Goal: Information Seeking & Learning: Learn about a topic

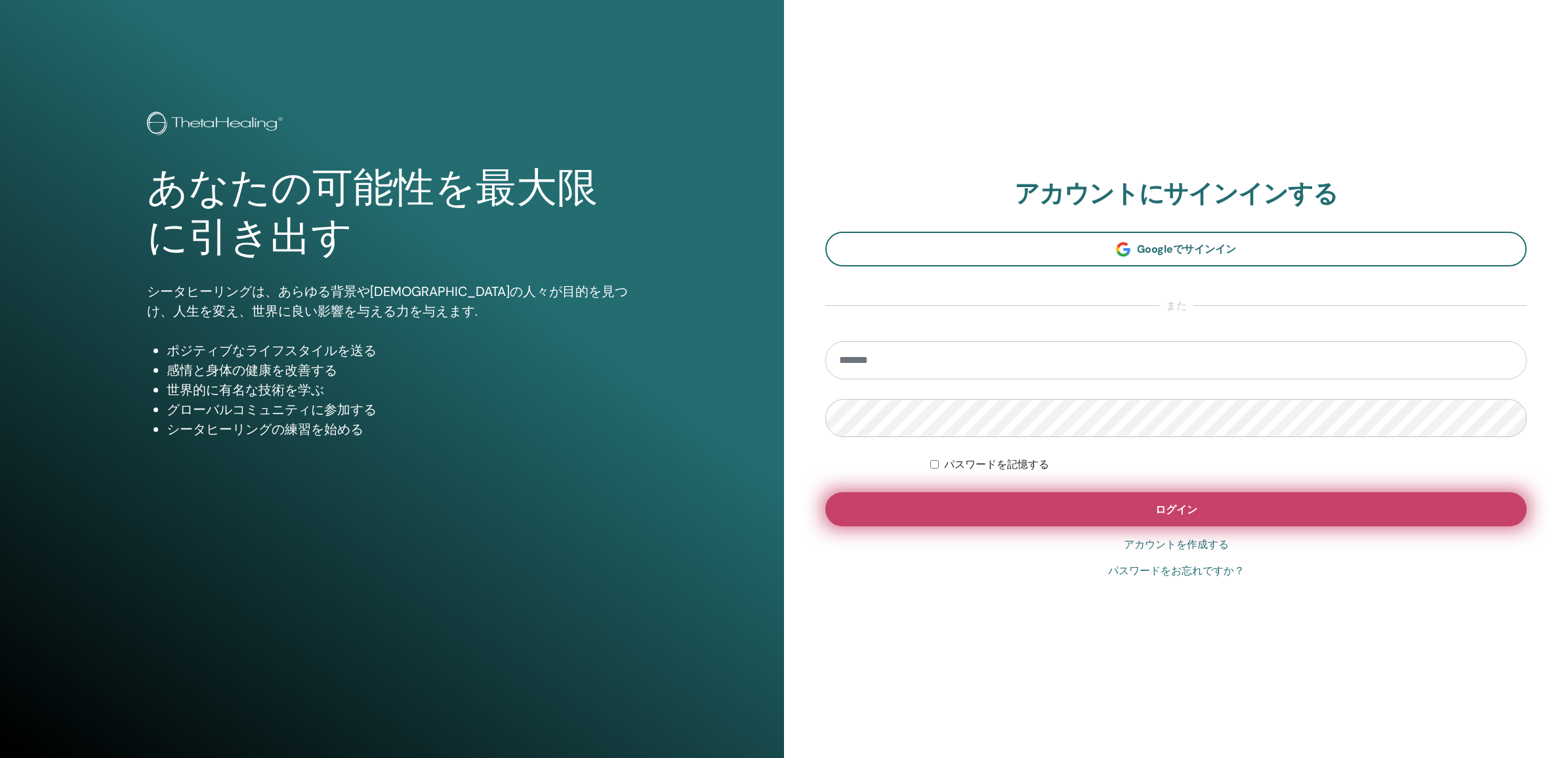
type input "**********"
click at [1165, 509] on span "ログイン" at bounding box center [1176, 509] width 42 height 14
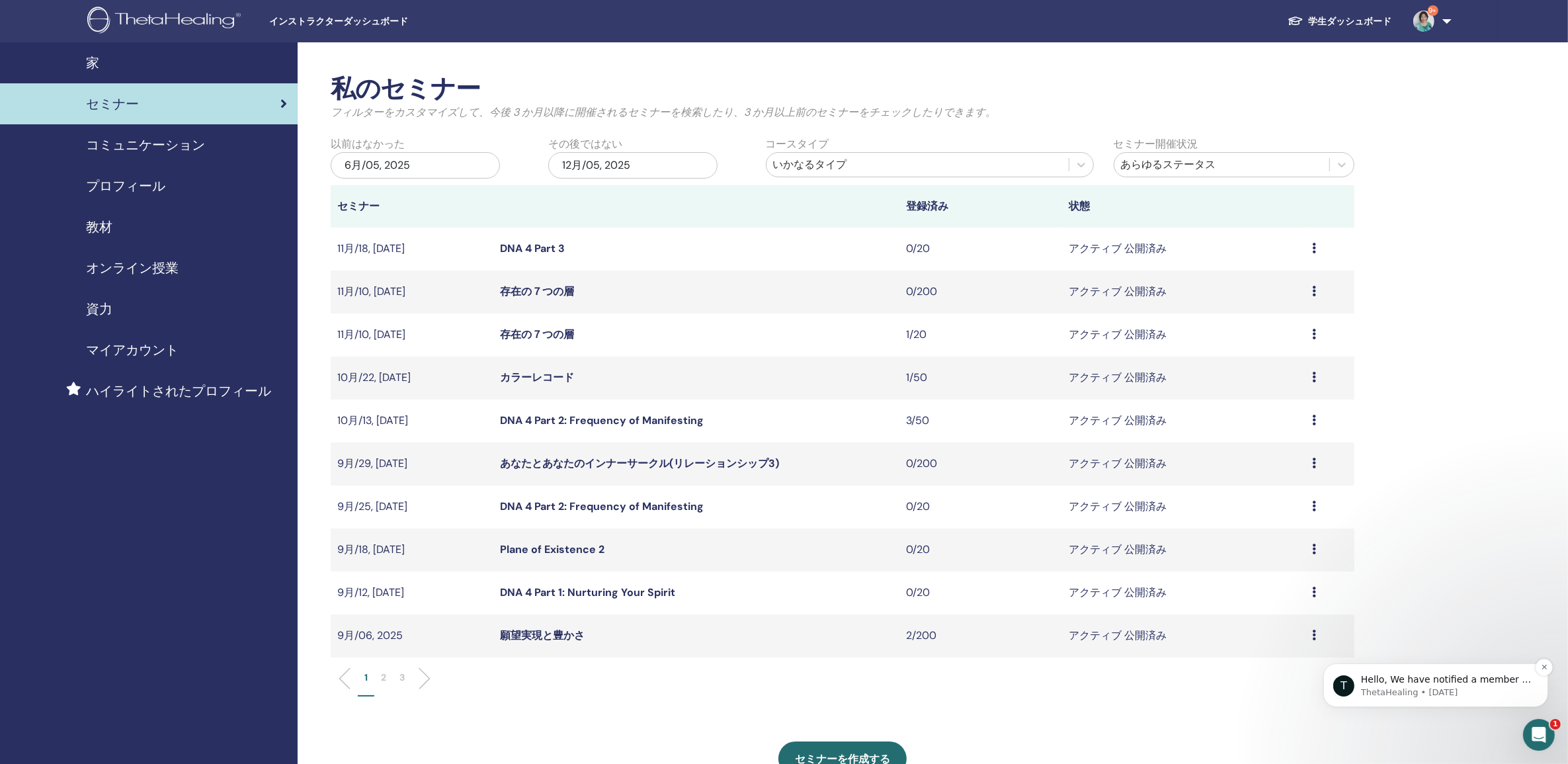
click at [1472, 681] on p "Hello, We have notified a member of our management team. We hope to have this i…" at bounding box center [1446, 679] width 170 height 13
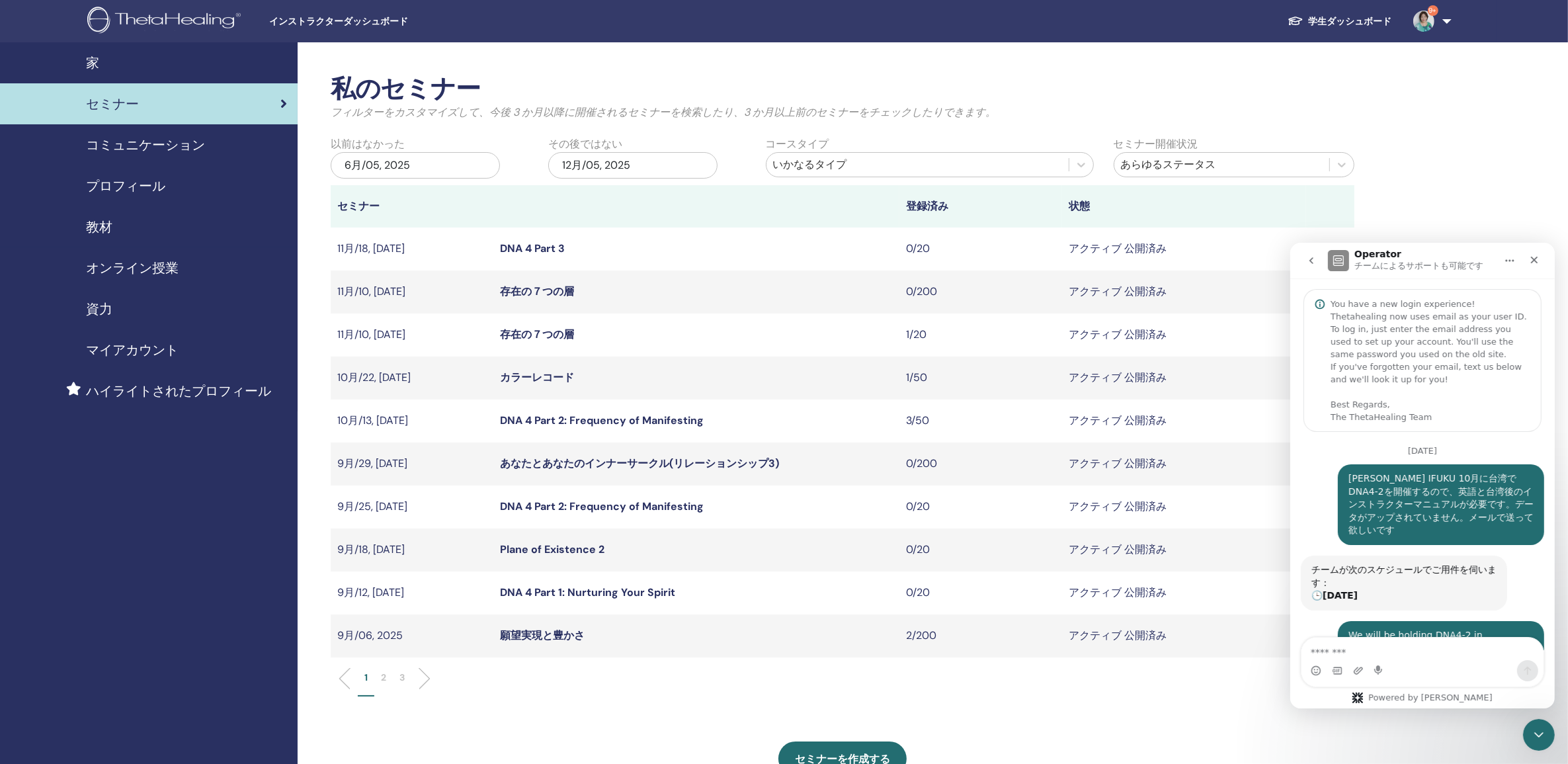
scroll to position [164, 0]
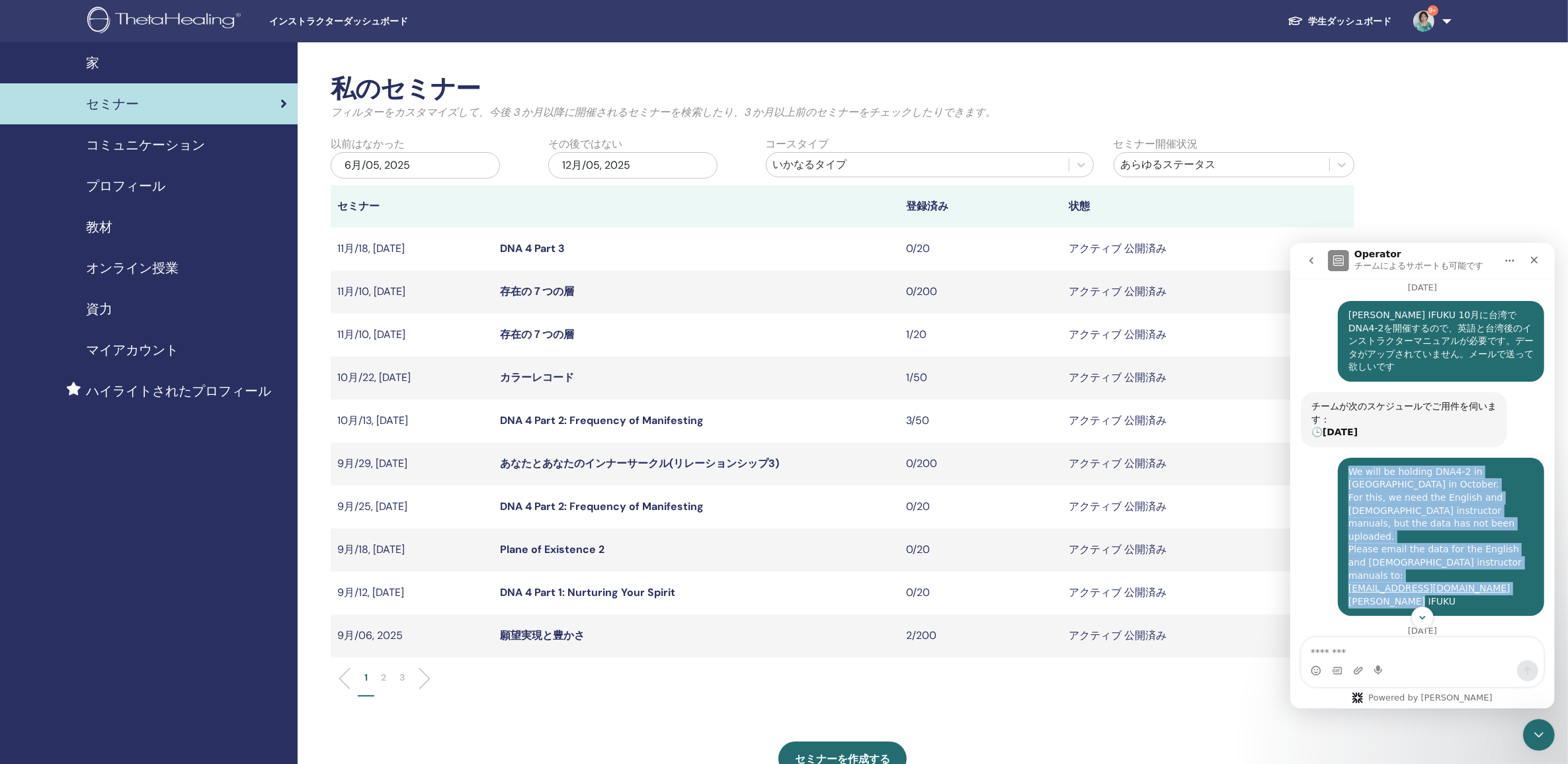
drag, startPoint x: 1340, startPoint y: 442, endPoint x: 1488, endPoint y: 550, distance: 183.2
click at [1488, 550] on div "We will be holding DNA4-2 in Taiwan in October. For this, we need the English a…" at bounding box center [1441, 537] width 185 height 143
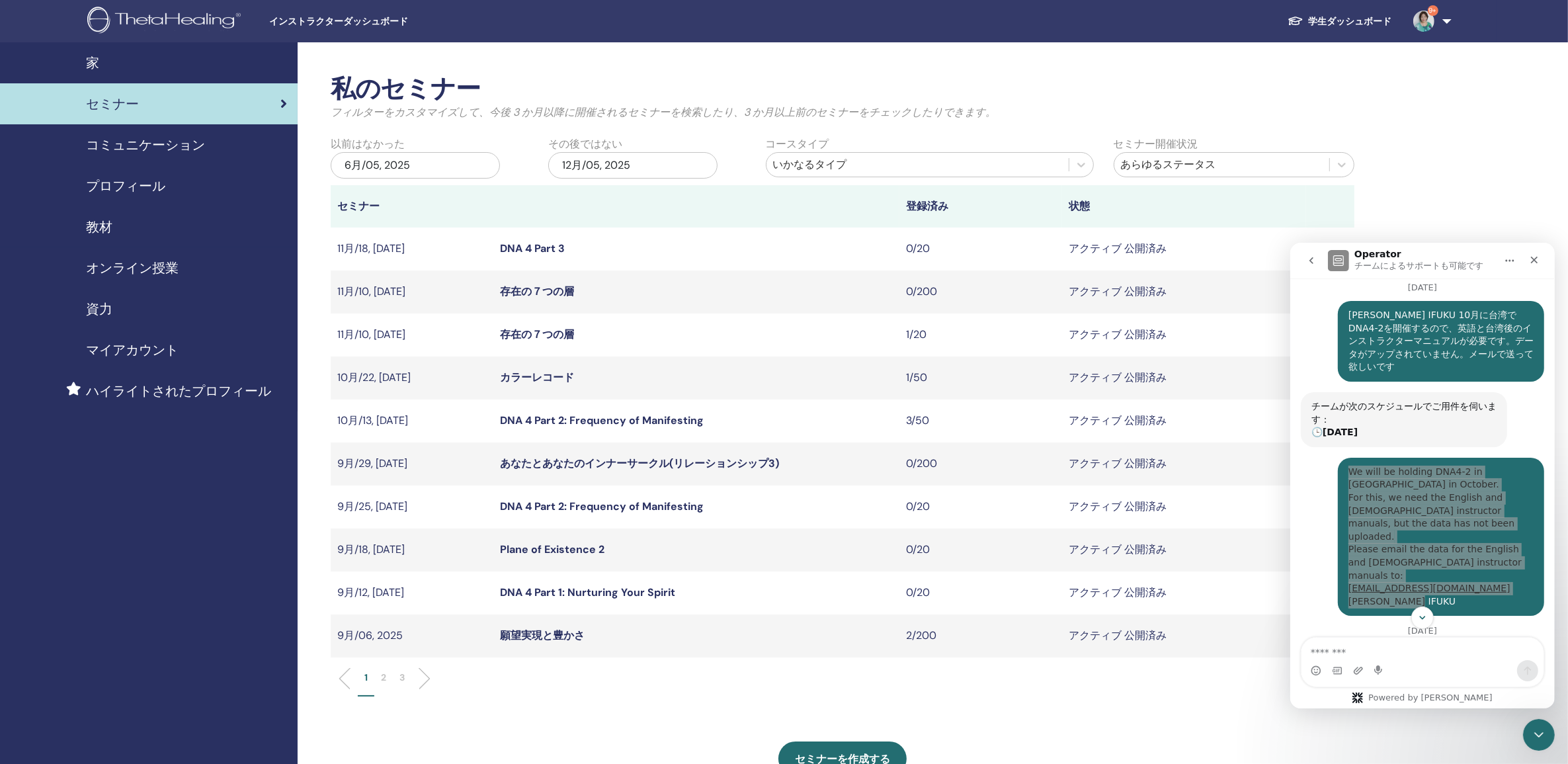
click at [1201, 706] on div "1 2 3" at bounding box center [843, 684] width 1044 height 53
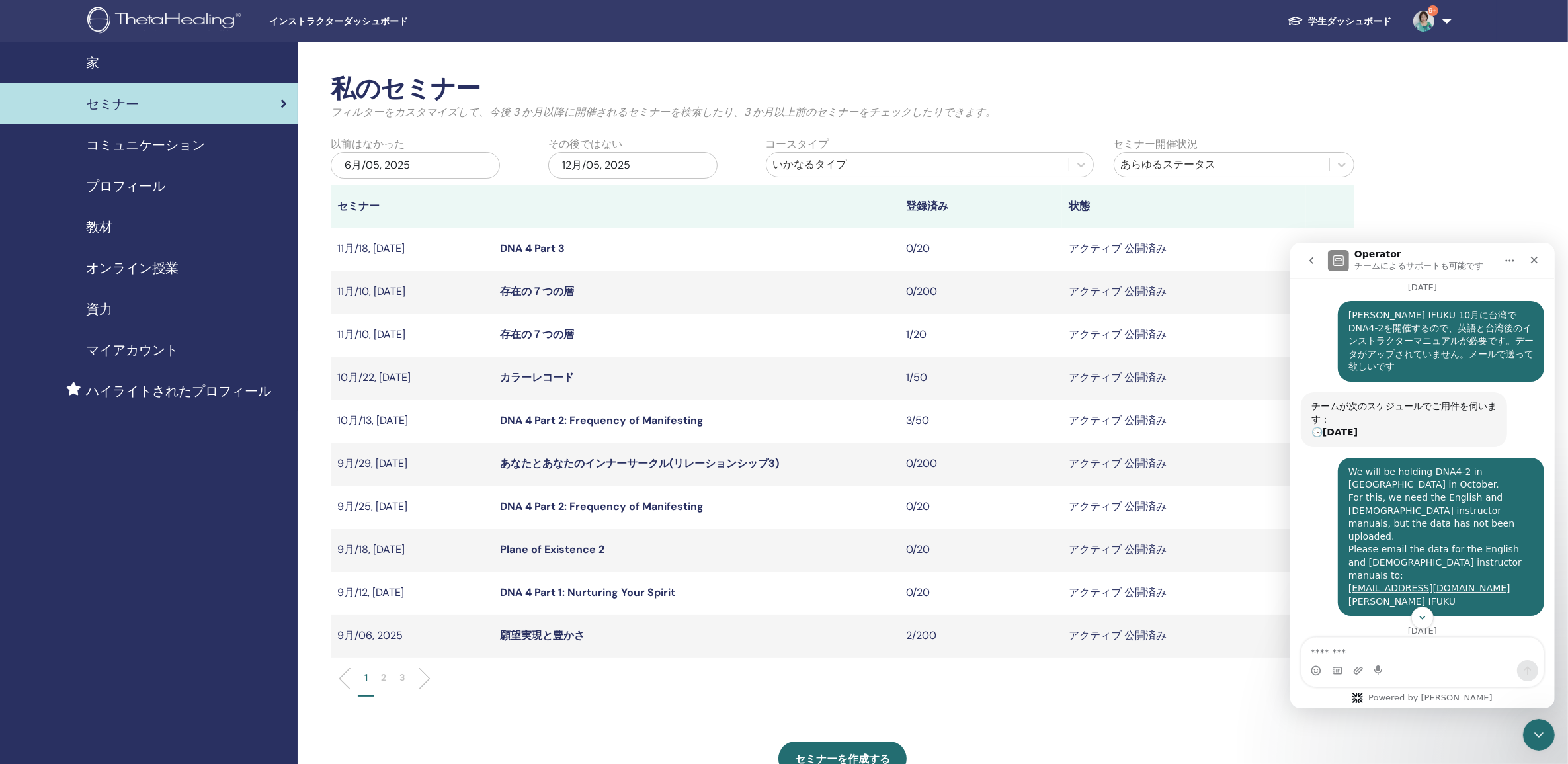
click at [1308, 457] on div "We will be holding DNA4-2 in Taiwan in October. For this, we need the English a…" at bounding box center [1422, 542] width 244 height 170
click at [1311, 457] on div "We will be holding DNA4-2 in Taiwan in October. For this, we need the English a…" at bounding box center [1422, 542] width 244 height 170
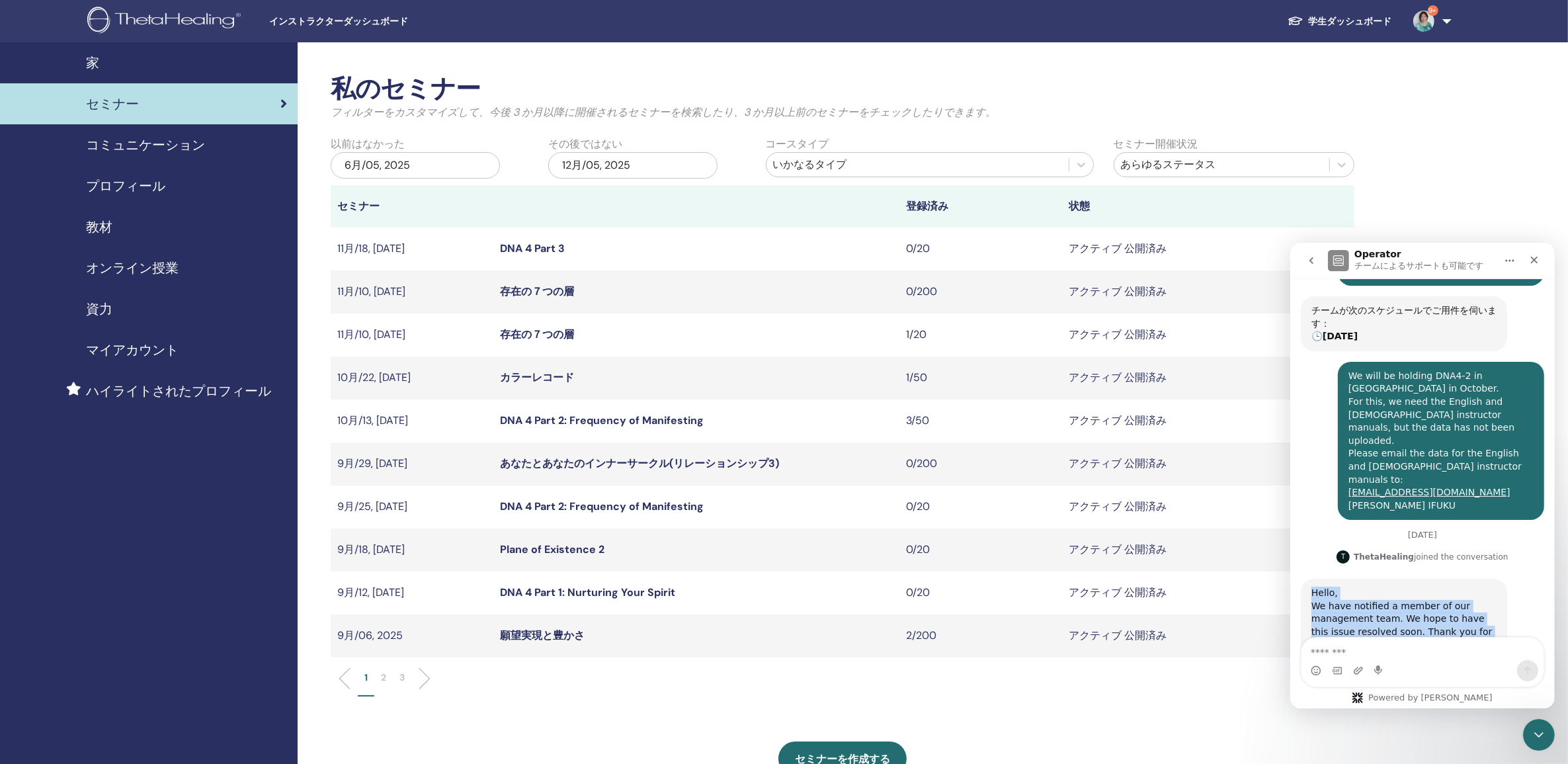
drag, startPoint x: 1311, startPoint y: 539, endPoint x: 1379, endPoint y: 606, distance: 95.5
click at [1379, 606] on div "Hello, We have notified a member of our management team. We hope to have this i…" at bounding box center [1404, 618] width 207 height 81
drag, startPoint x: 1379, startPoint y: 606, endPoint x: 1329, endPoint y: 571, distance: 61.0
click at [1070, 689] on ul "1 2 3" at bounding box center [842, 684] width 1001 height 26
click at [557, 292] on link "存在の７つの層" at bounding box center [537, 291] width 74 height 14
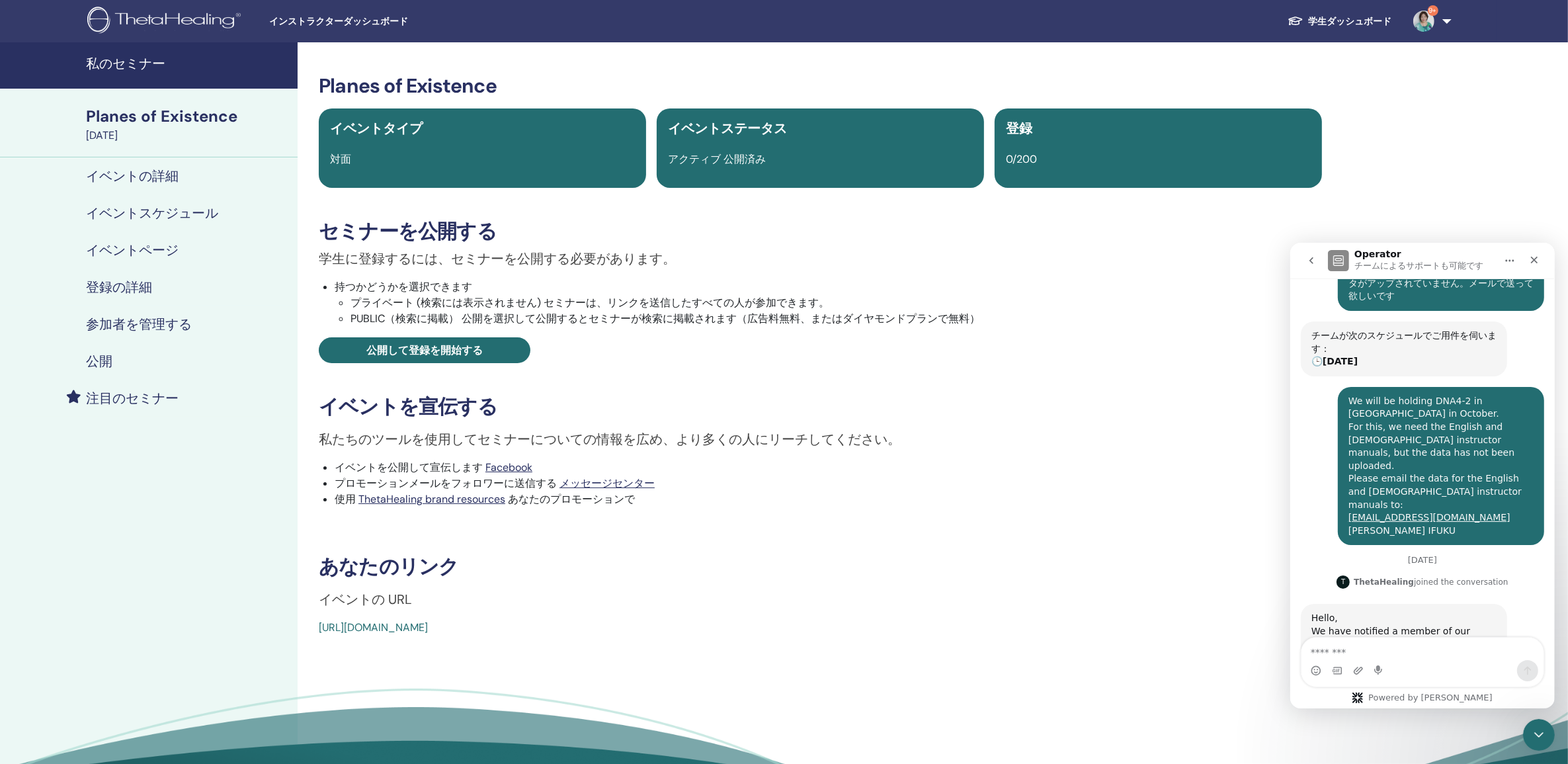
scroll to position [259, 0]
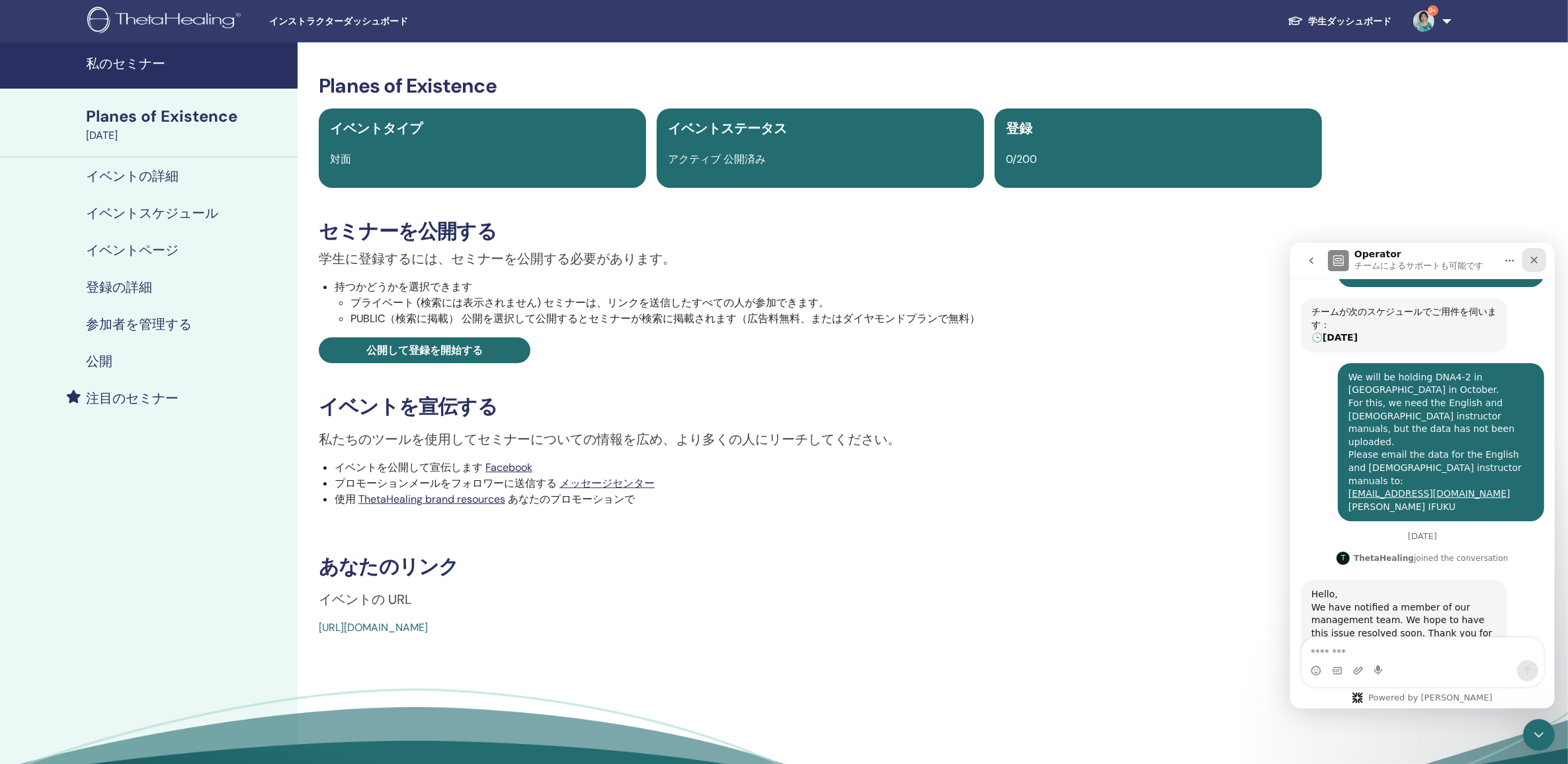
click at [1534, 258] on icon "クローズ" at bounding box center [1534, 259] width 10 height 10
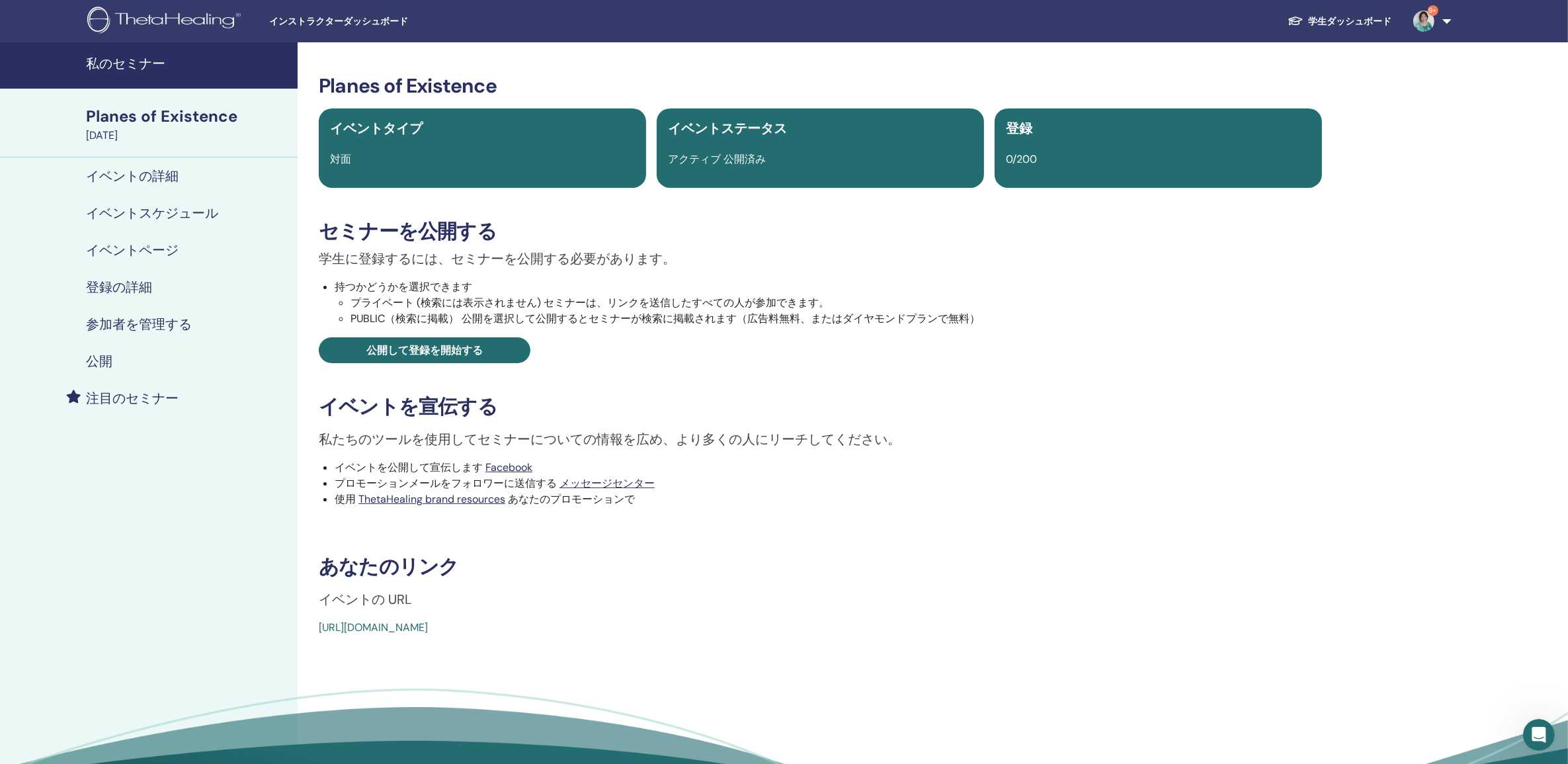
click at [428, 629] on link "https://www.thetahealing.com/seminar-372285-details.html" at bounding box center [373, 628] width 109 height 14
click at [142, 63] on h4 "私のセミナー" at bounding box center [188, 64] width 204 height 16
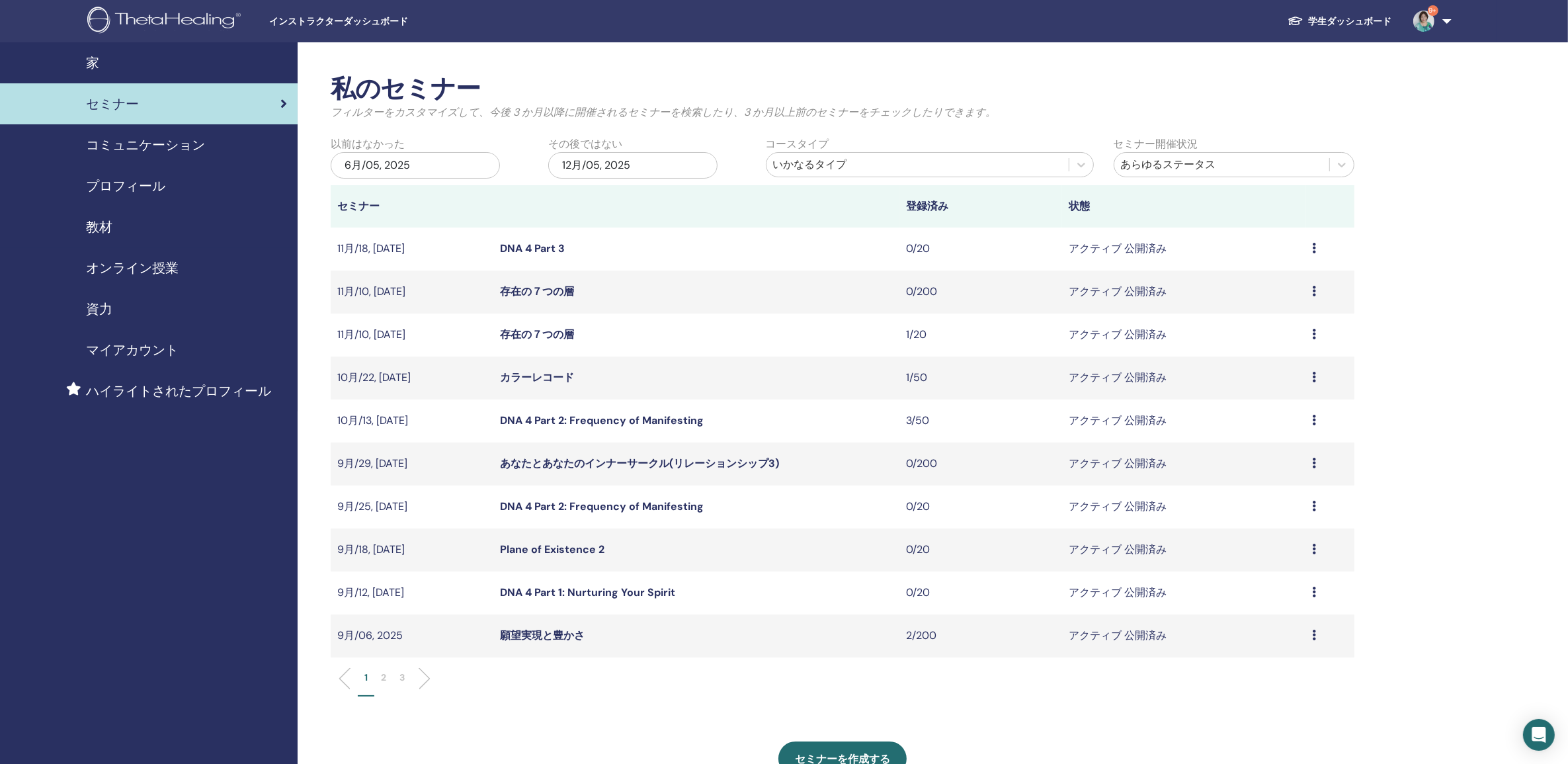
click at [556, 550] on link "Plane of Existence 2" at bounding box center [552, 550] width 104 height 14
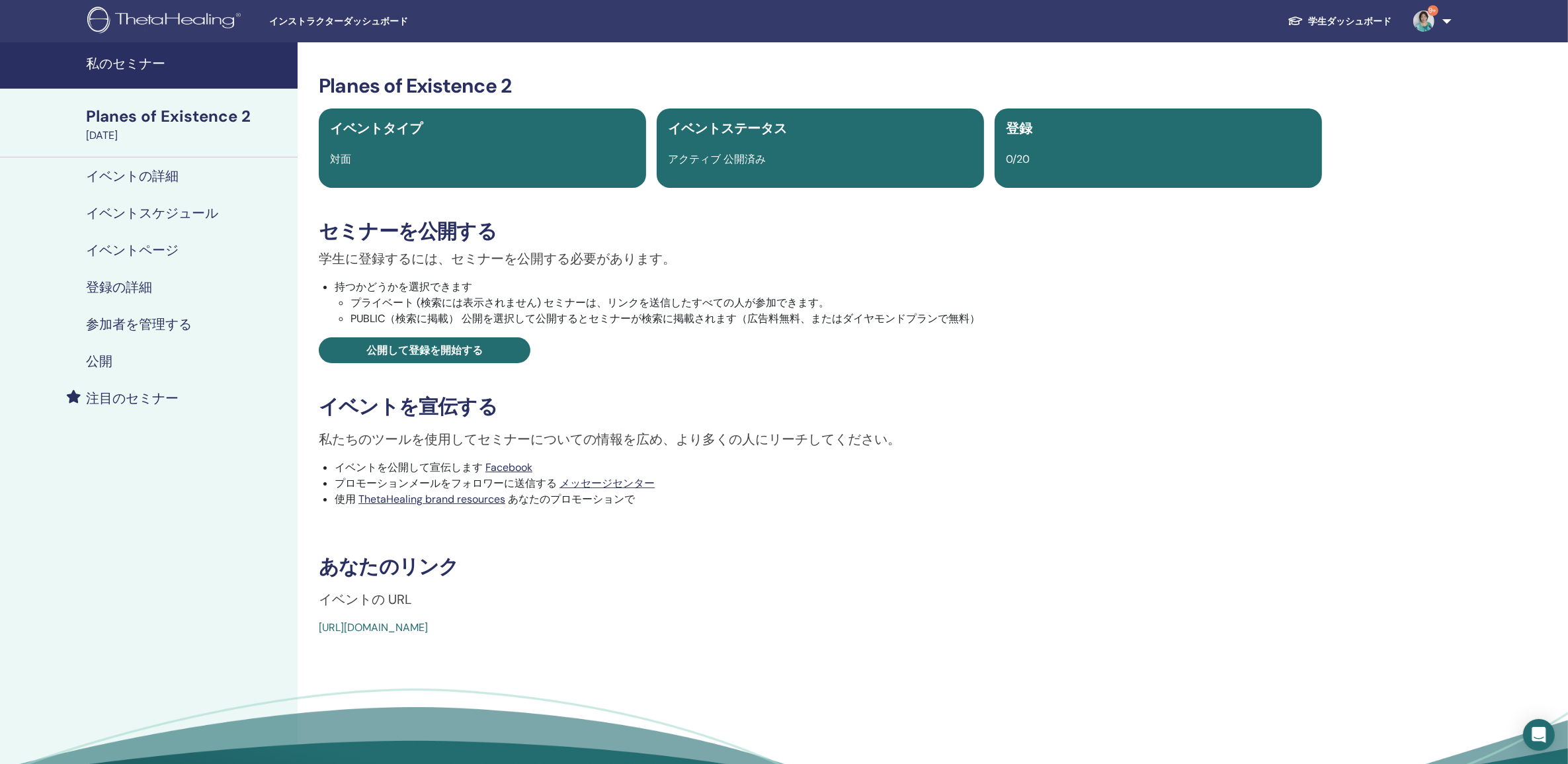
click at [428, 624] on link "https://www.thetahealing.com/seminar-371614-details.html" at bounding box center [373, 628] width 109 height 14
click at [138, 60] on h4 "私のセミナー" at bounding box center [188, 64] width 204 height 16
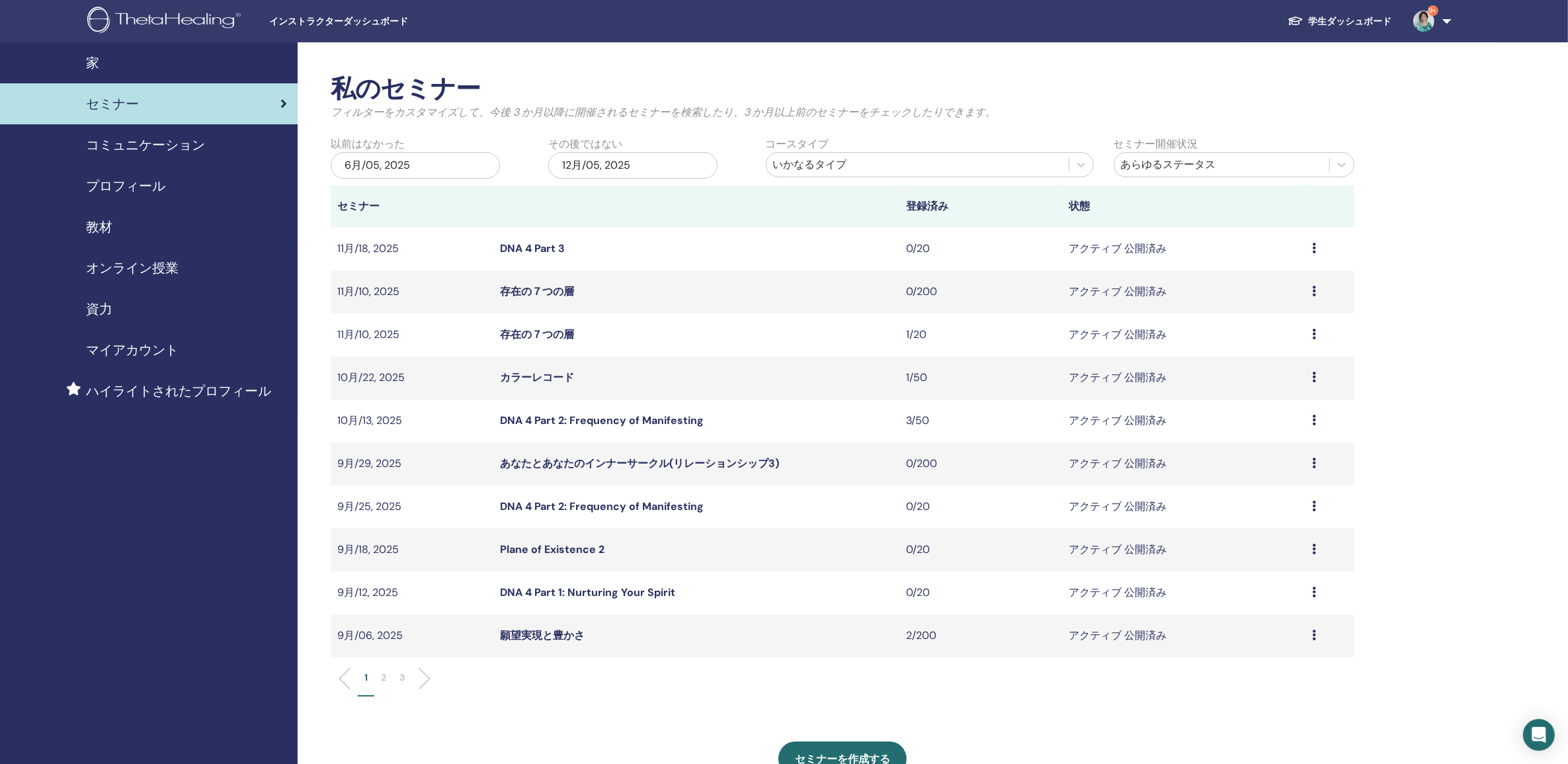
click at [532, 591] on link "DNA 4 Part 1: Nurturing Your Spirit" at bounding box center [588, 593] width 176 height 14
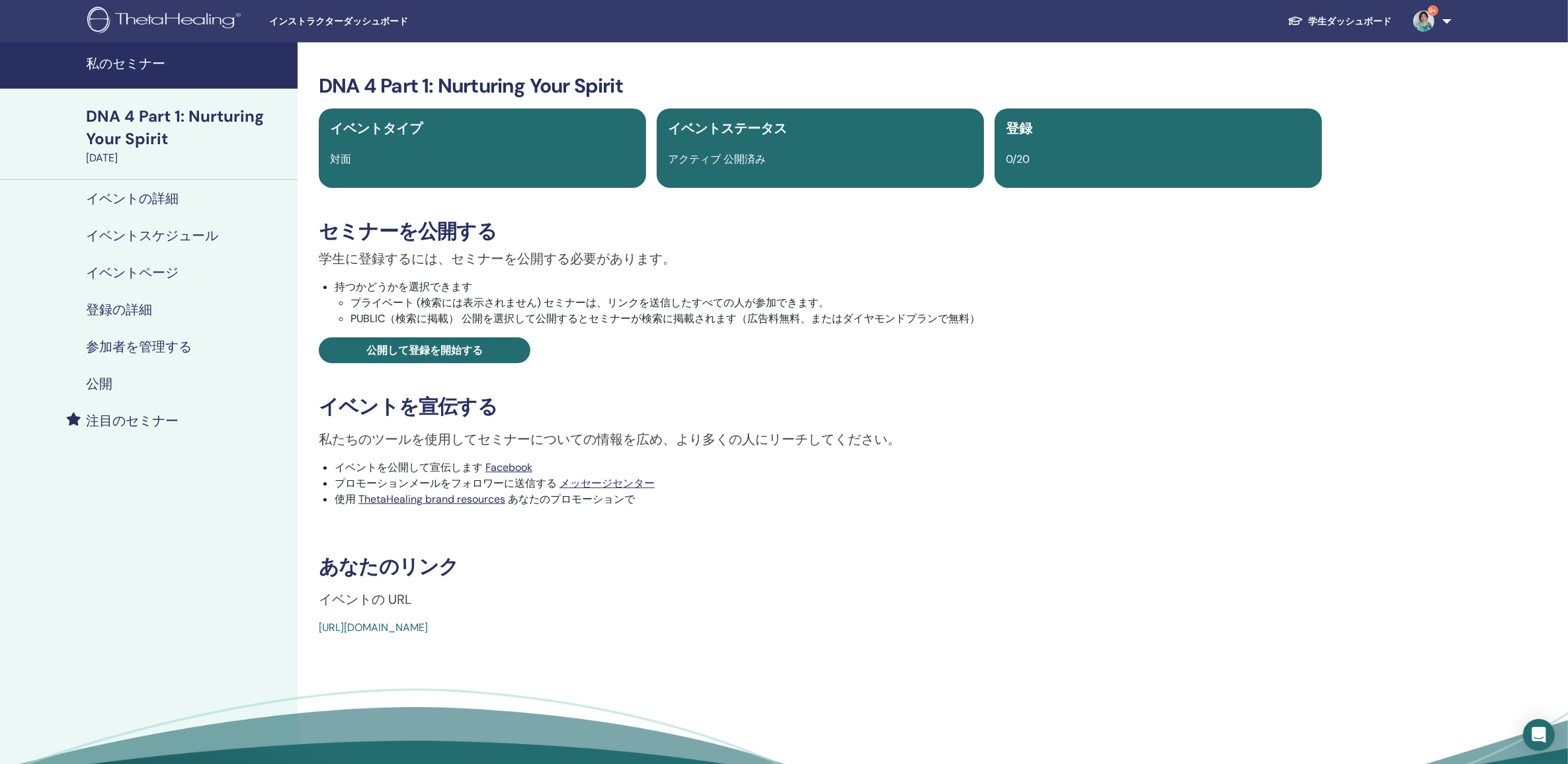
click at [395, 629] on link "https://www.thetahealing.com/seminar-371613-details.html" at bounding box center [373, 628] width 109 height 14
click at [156, 59] on h4 "私のセミナー" at bounding box center [188, 64] width 204 height 16
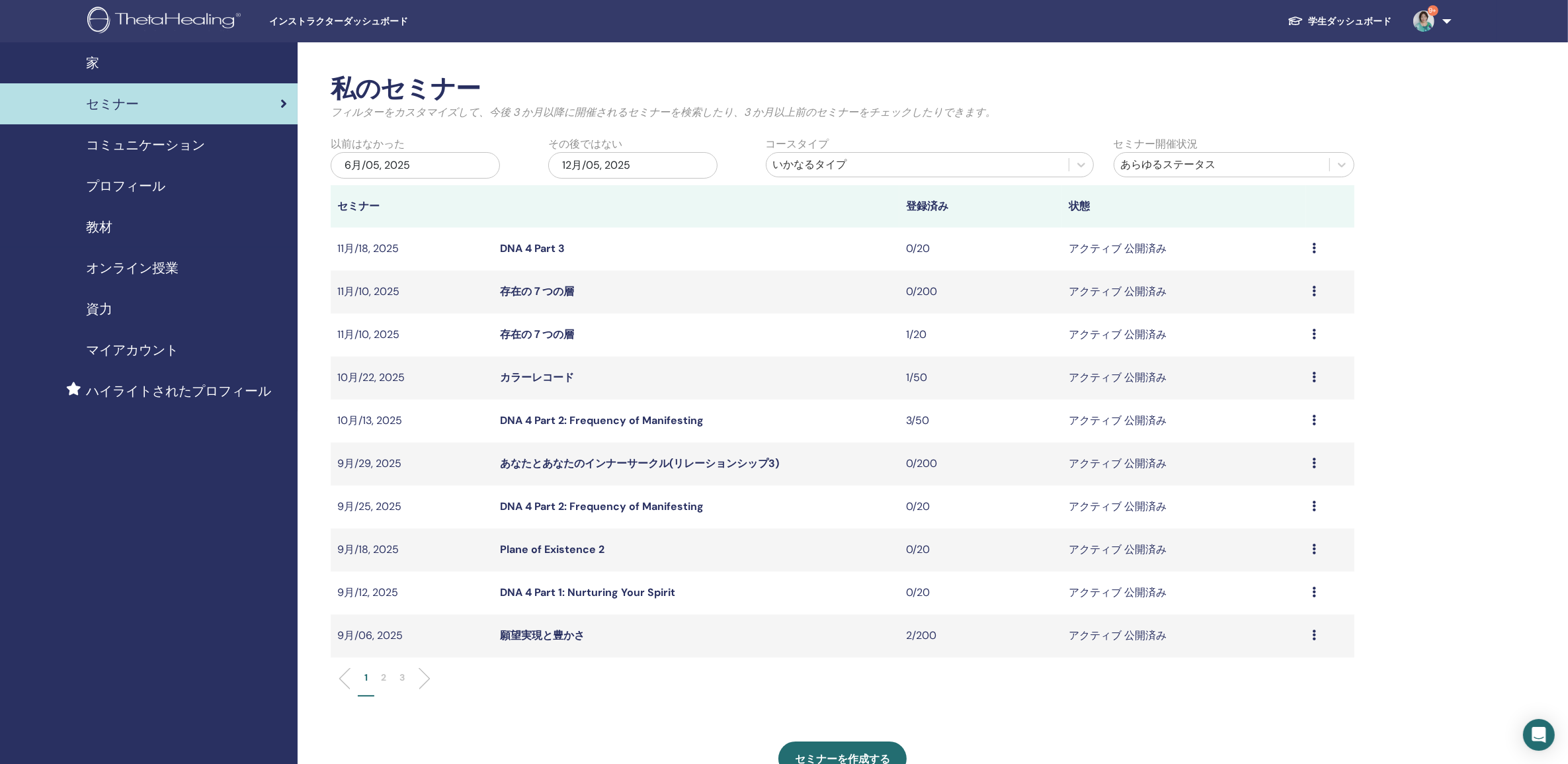
click at [536, 247] on link "DNA 4 Part 3" at bounding box center [532, 248] width 65 height 14
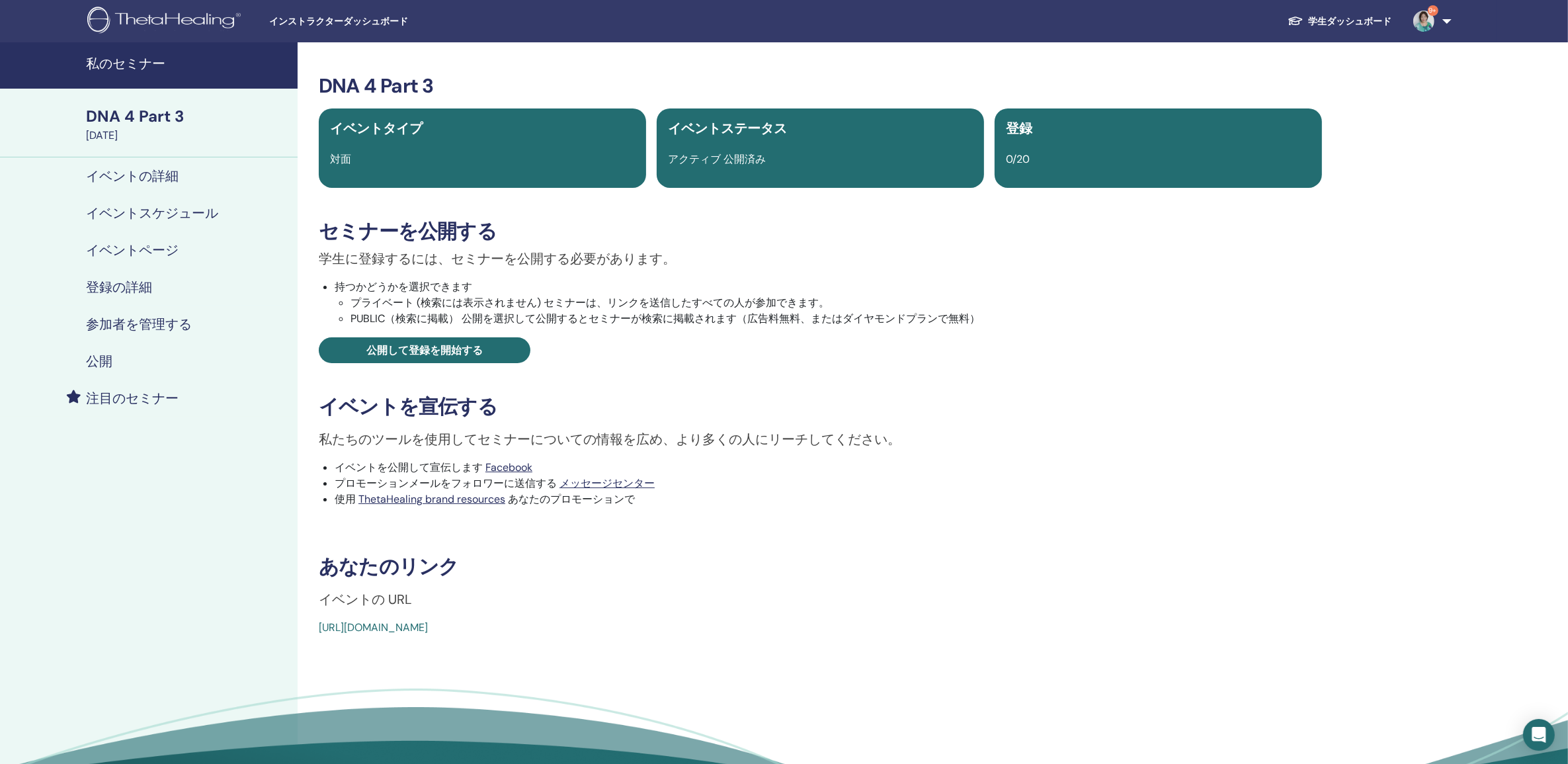
click at [428, 627] on link "[URL][DOMAIN_NAME]" at bounding box center [373, 628] width 109 height 14
